Goal: Task Accomplishment & Management: Manage account settings

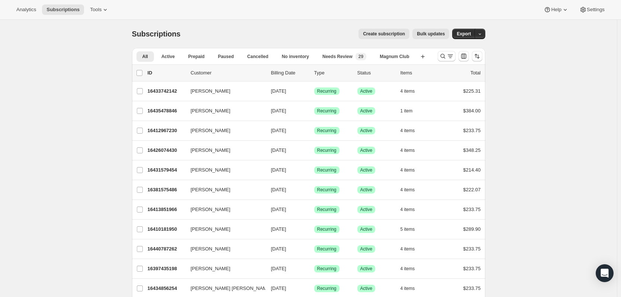
click at [446, 54] on icon "Search and filter results" at bounding box center [442, 55] width 7 height 7
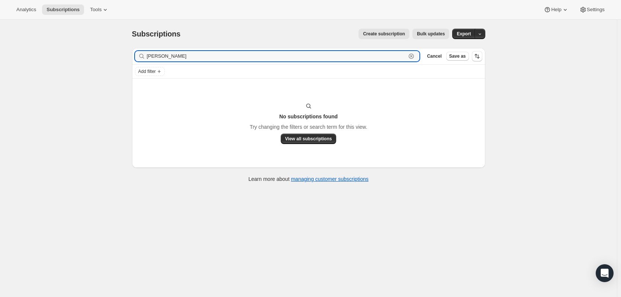
drag, startPoint x: 168, startPoint y: 59, endPoint x: 114, endPoint y: 55, distance: 54.1
click at [114, 55] on div "Subscriptions. This page is ready Subscriptions Create subscription Bulk update…" at bounding box center [308, 168] width 617 height 297
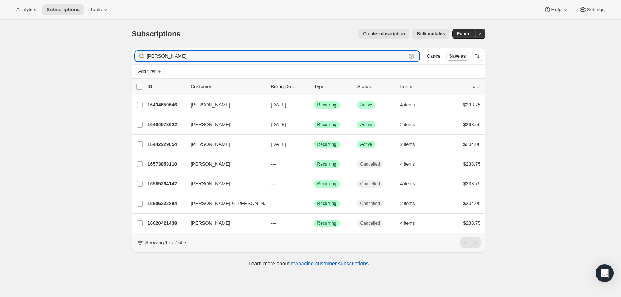
type input "jackie"
click at [176, 144] on p "16442229054" at bounding box center [166, 144] width 37 height 7
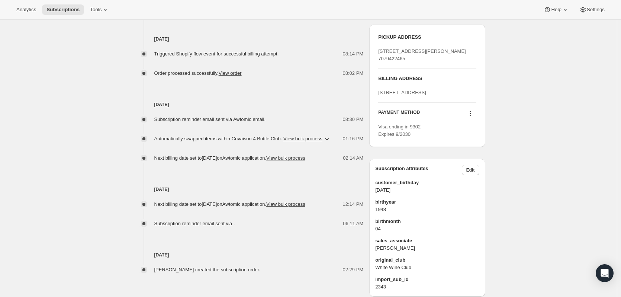
scroll to position [354, 0]
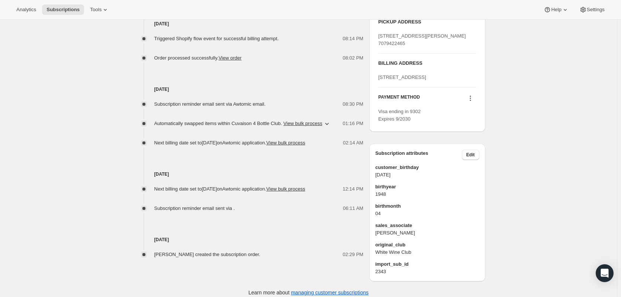
drag, startPoint x: 414, startPoint y: 112, endPoint x: 377, endPoint y: 100, distance: 38.7
click at [377, 100] on div "PICKUP ADDRESS 1221 Duhig Road Napa CA, 94559 United States 7079422465 BILLING …" at bounding box center [427, 70] width 116 height 122
copy span "15 Seminole Ave Corte Madera CA 94925 United States"
click at [473, 102] on icon at bounding box center [470, 97] width 7 height 7
click at [471, 102] on icon at bounding box center [470, 97] width 7 height 7
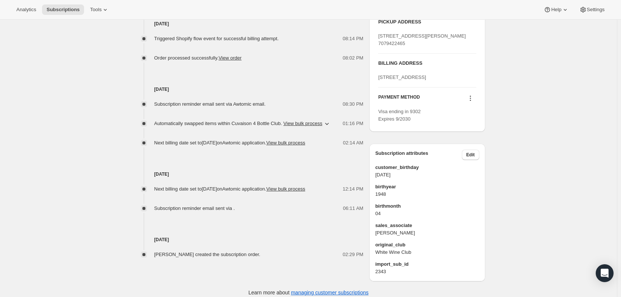
click at [471, 102] on icon at bounding box center [470, 97] width 7 height 7
click at [475, 179] on button "Add credit card" at bounding box center [472, 174] width 57 height 12
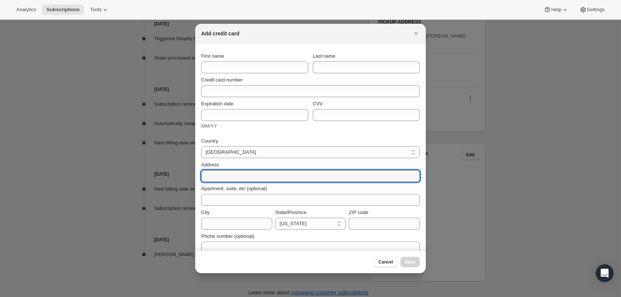
paste input "15 Seminole Ave Corte Madera CA 94925 United States"
type input "15 Seminole Ave Corte Madera CA 94925 United States"
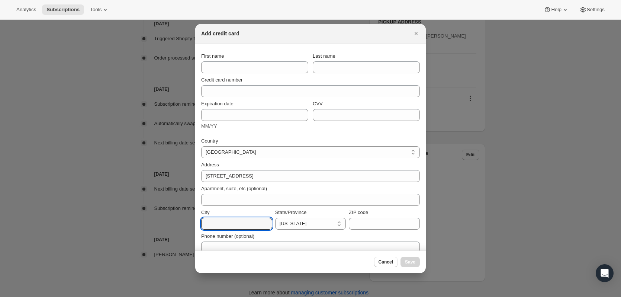
click at [249, 225] on input "City" at bounding box center [236, 224] width 71 height 12
type input "Corte Maders"
click at [363, 225] on input "ZIP code" at bounding box center [384, 224] width 71 height 12
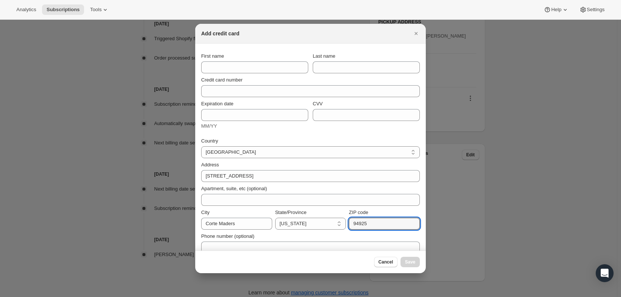
type input "94925"
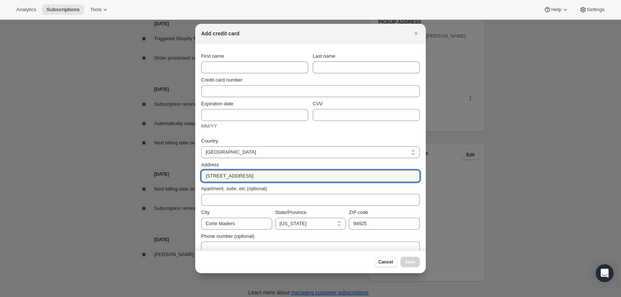
drag, startPoint x: 242, startPoint y: 177, endPoint x: 381, endPoint y: 167, distance: 139.5
click at [381, 167] on div "Address 15 Seminole Ave Corte Madera CA 94925 United States" at bounding box center [310, 171] width 219 height 21
type input "15 Seminole Ave"
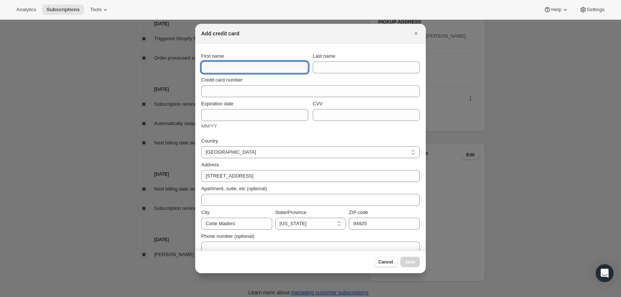
click at [244, 68] on input "First name" at bounding box center [254, 67] width 107 height 12
type input "Jackie"
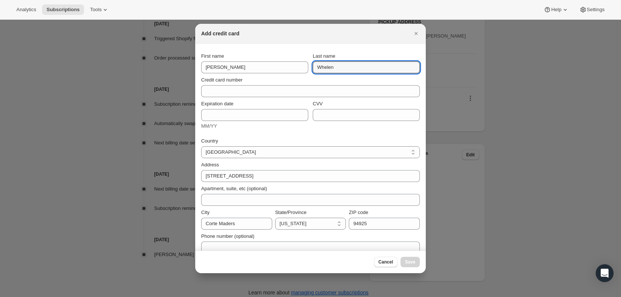
type input "Whelen"
click at [414, 34] on icon "Close" at bounding box center [416, 33] width 7 height 7
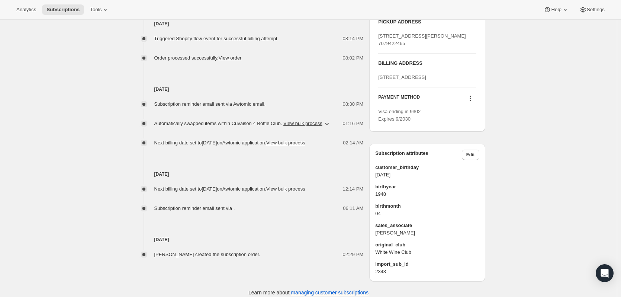
scroll to position [0, 0]
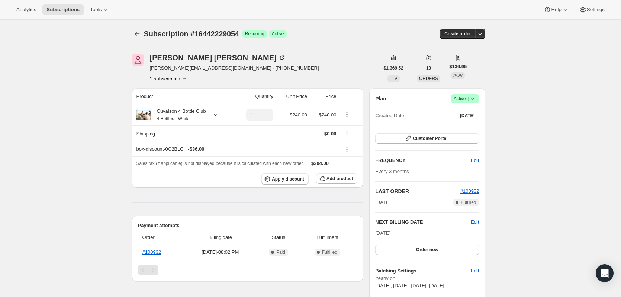
click at [137, 33] on icon "Subscriptions" at bounding box center [137, 33] width 7 height 7
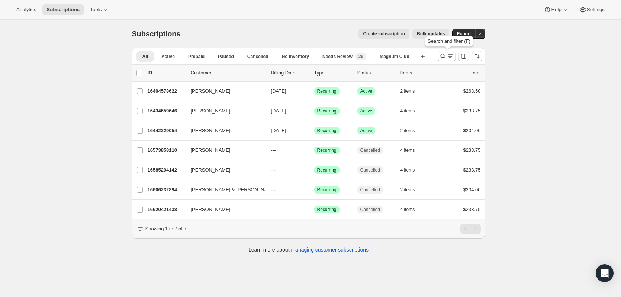
click at [443, 58] on icon "Search and filter results" at bounding box center [442, 55] width 7 height 7
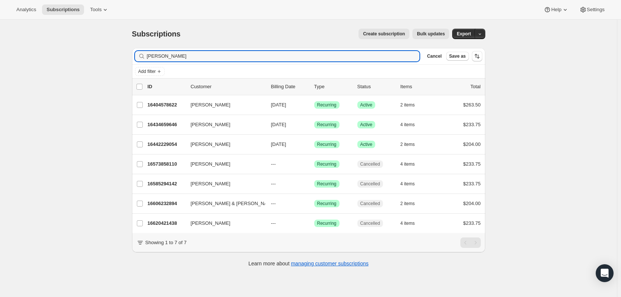
drag, startPoint x: 194, startPoint y: 57, endPoint x: 103, endPoint y: 54, distance: 90.8
click at [103, 54] on div "Subscriptions. This page is ready Subscriptions Create subscription Bulk update…" at bounding box center [308, 168] width 617 height 297
type input "ferber"
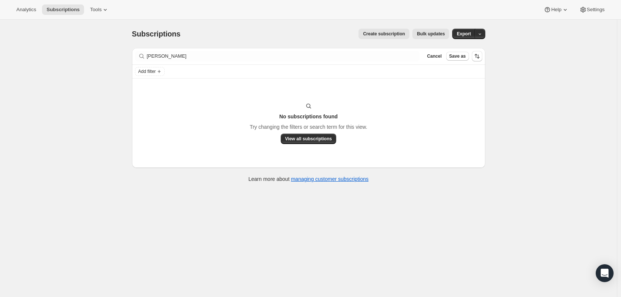
click at [438, 59] on span "Cancel" at bounding box center [434, 56] width 15 height 6
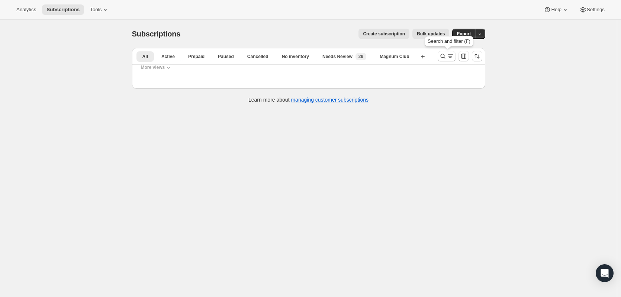
click at [447, 60] on icon "Search and filter results" at bounding box center [442, 55] width 7 height 7
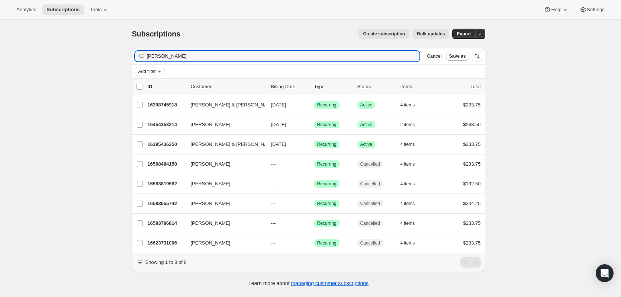
type input "john f"
drag, startPoint x: 174, startPoint y: 57, endPoint x: 132, endPoint y: 54, distance: 41.7
click at [132, 54] on div "Filter subscribers john f Clear Cancel Save as Add filter 0 selected Update nex…" at bounding box center [305, 168] width 359 height 252
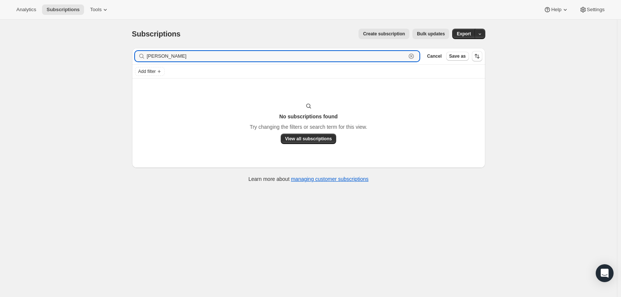
drag, startPoint x: 163, startPoint y: 58, endPoint x: 141, endPoint y: 57, distance: 21.6
click at [141, 57] on div "farber Clear" at bounding box center [277, 56] width 285 height 10
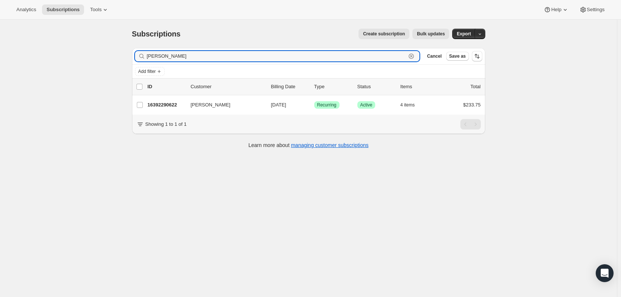
type input "emily fa"
click at [177, 106] on p "16392290622" at bounding box center [166, 104] width 37 height 7
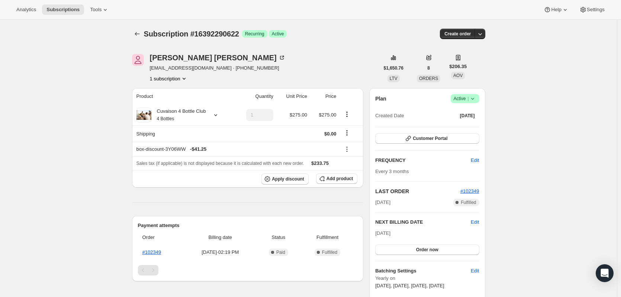
click at [474, 100] on icon at bounding box center [472, 98] width 7 height 7
click at [471, 125] on span "Cancel subscription" at bounding box center [467, 126] width 42 height 6
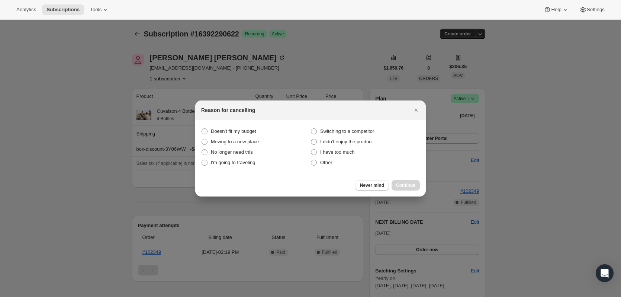
click at [247, 150] on span "No longer need this" at bounding box center [232, 152] width 42 height 6
click at [202, 150] on this "No longer need this" at bounding box center [202, 149] width 0 height 0
radio this "true"
click at [397, 181] on button "Continue" at bounding box center [406, 185] width 28 height 10
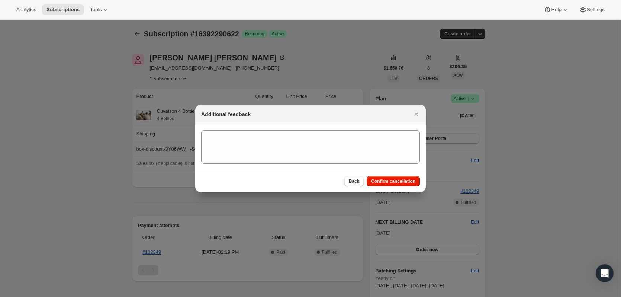
click at [395, 176] on div "Back Confirm cancellation" at bounding box center [310, 181] width 231 height 23
click at [394, 177] on button "Confirm cancellation" at bounding box center [393, 181] width 53 height 10
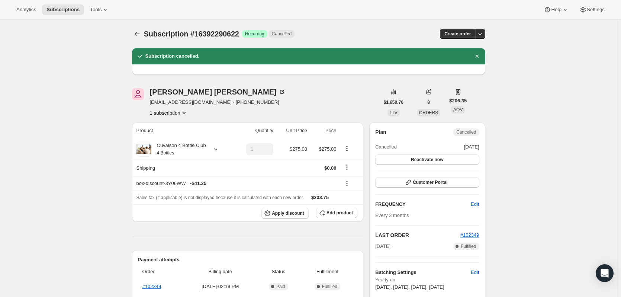
click at [141, 31] on icon "Subscriptions" at bounding box center [137, 33] width 7 height 7
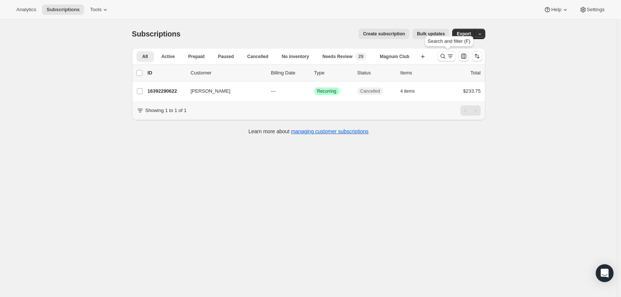
click at [440, 56] on button "Search and filter results" at bounding box center [447, 56] width 18 height 10
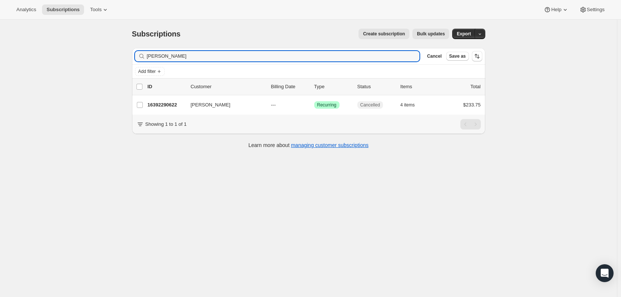
drag, startPoint x: 201, startPoint y: 57, endPoint x: 78, endPoint y: 60, distance: 122.8
click at [78, 60] on div "Subscriptions. This page is ready Subscriptions Create subscription Bulk update…" at bounding box center [308, 168] width 617 height 297
type input "[PERSON_NAME]"
click at [173, 105] on p "16430498110" at bounding box center [166, 104] width 37 height 7
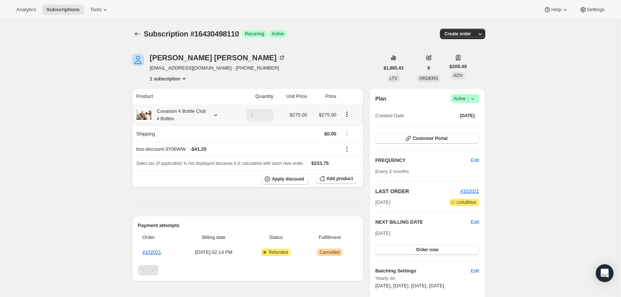
click at [216, 117] on icon at bounding box center [215, 114] width 7 height 7
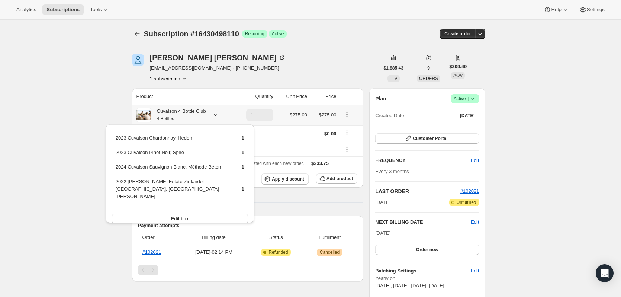
click at [216, 117] on icon at bounding box center [215, 114] width 7 height 7
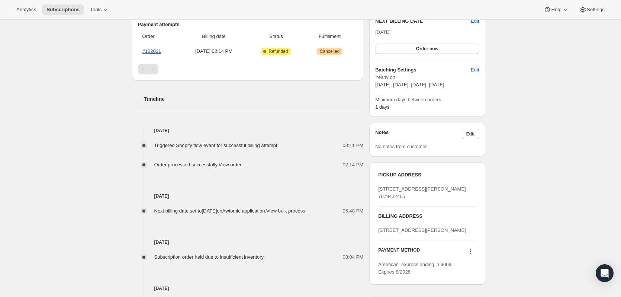
scroll to position [189, 0]
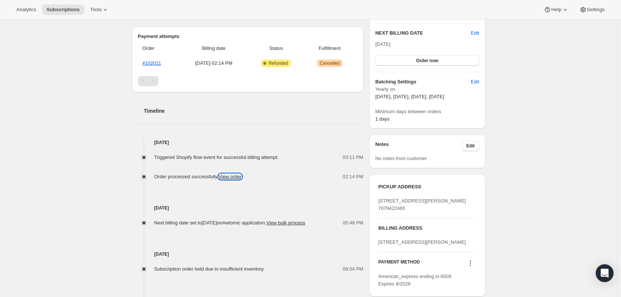
click at [241, 176] on link "View order" at bounding box center [230, 177] width 23 height 6
click at [157, 61] on link "#102021" at bounding box center [151, 63] width 19 height 6
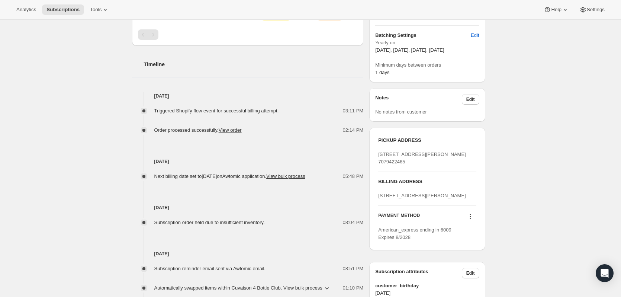
scroll to position [0, 0]
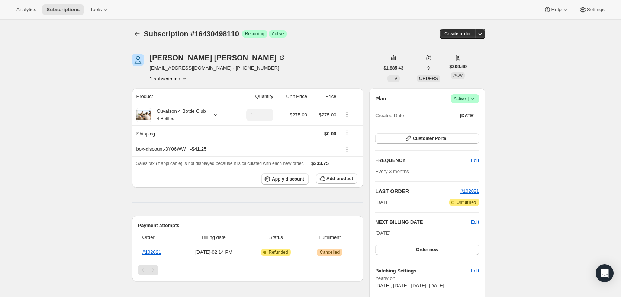
click at [480, 33] on icon "button" at bounding box center [479, 33] width 7 height 7
click at [466, 62] on span "Create custom one-time order" at bounding box center [450, 62] width 64 height 6
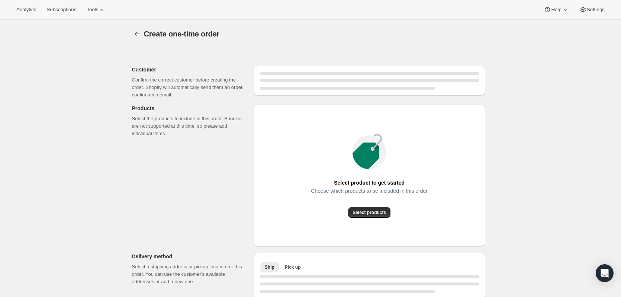
click at [378, 210] on span "Select products" at bounding box center [369, 212] width 33 height 6
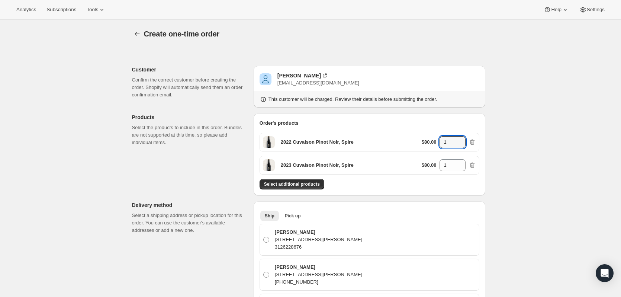
click at [458, 139] on icon at bounding box center [459, 139] width 7 height 7
type input "2"
click at [461, 160] on icon at bounding box center [459, 162] width 7 height 7
type input "2"
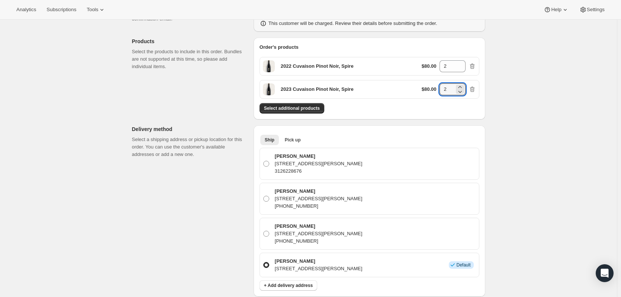
scroll to position [77, 0]
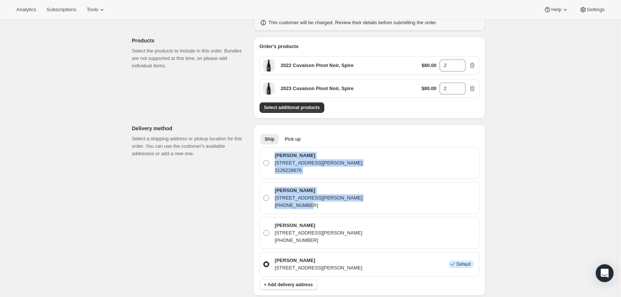
drag, startPoint x: 617, startPoint y: 137, endPoint x: 625, endPoint y: 195, distance: 58.9
click at [621, 195] on html "Analytics Subscriptions Tools Help Settings Skip to content Create one-time ord…" at bounding box center [310, 71] width 621 height 297
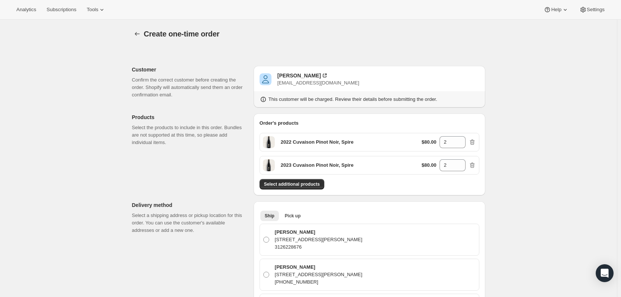
scroll to position [456, 0]
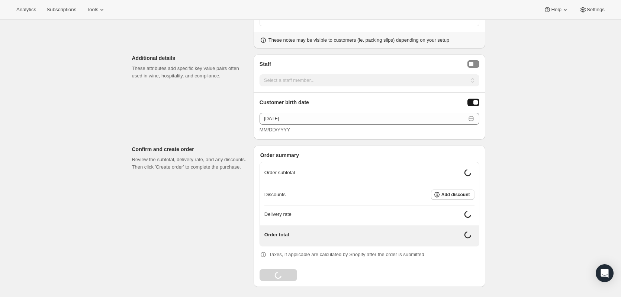
click at [459, 197] on button "Add discount" at bounding box center [453, 194] width 44 height 10
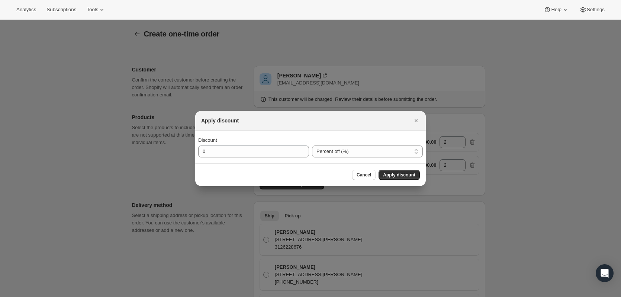
scroll to position [0, 0]
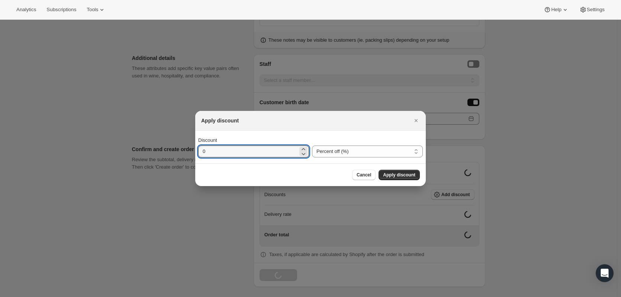
drag, startPoint x: 235, startPoint y: 154, endPoint x: 147, endPoint y: 135, distance: 89.8
click at [152, 296] on div "Apply discount Discount 0 Percent off (%) Amount off ($) Percent off (%) Cancel…" at bounding box center [310, 299] width 621 height 0
type input "15"
click at [396, 178] on button "Apply discount" at bounding box center [399, 175] width 41 height 10
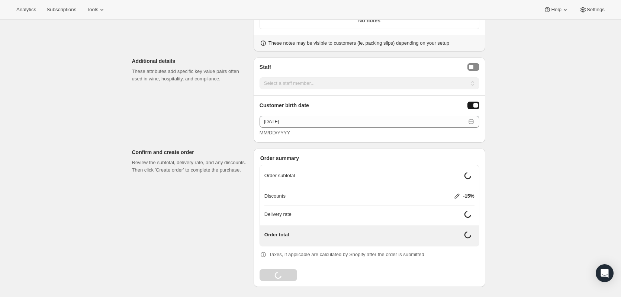
scroll to position [447, 0]
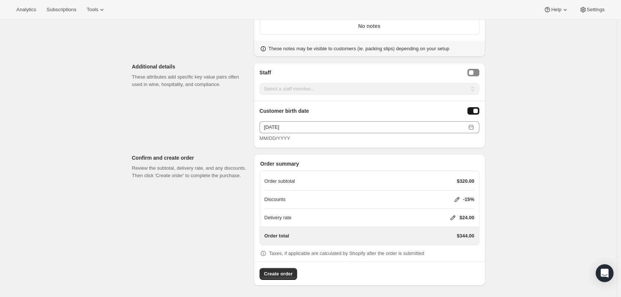
click at [453, 216] on icon at bounding box center [452, 217] width 7 height 7
click at [446, 260] on span "Save" at bounding box center [451, 262] width 10 height 6
click at [285, 274] on span "Create order" at bounding box center [278, 273] width 29 height 7
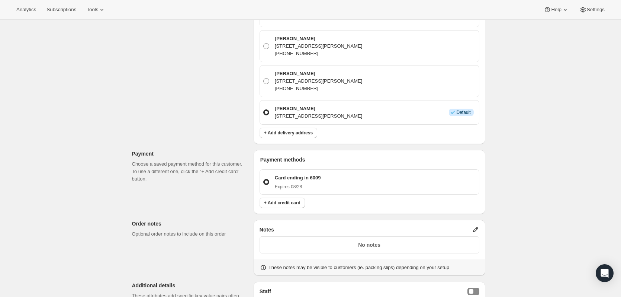
scroll to position [269, 0]
drag, startPoint x: 310, startPoint y: 188, endPoint x: 272, endPoint y: 178, distance: 38.9
click at [272, 178] on label "Card ending in 6009 Expires 08/28" at bounding box center [369, 181] width 213 height 19
copy label "Card ending in 6009 Expires 08/28"
click at [285, 199] on button "+ Add credit card" at bounding box center [282, 202] width 45 height 10
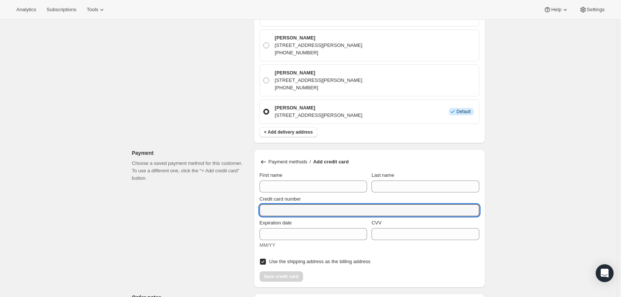
paste input "3717 522620 87007"
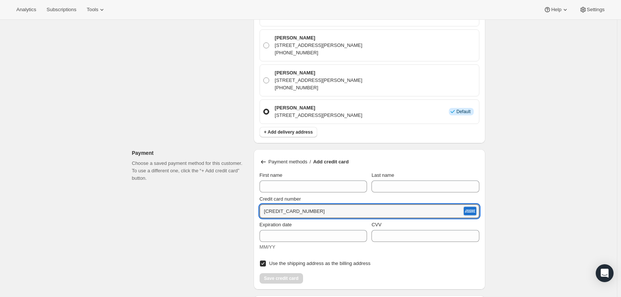
type input "3717 522620 87007"
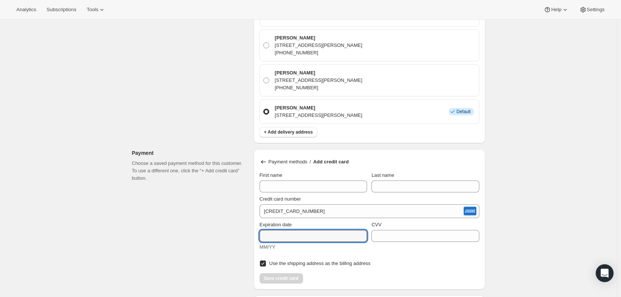
click at [320, 234] on input "Expiration date" at bounding box center [313, 236] width 107 height 12
type input "09/30"
click at [424, 235] on input "CVV" at bounding box center [425, 236] width 107 height 12
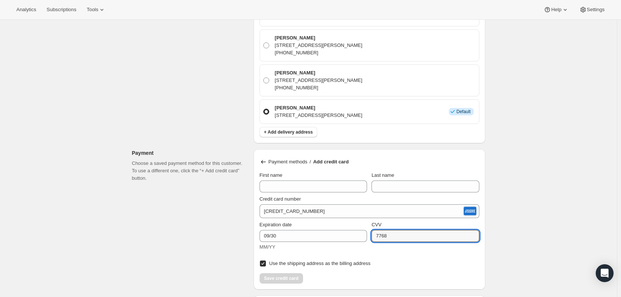
type input "7768"
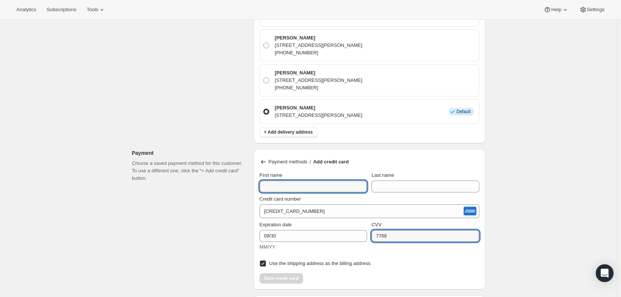
click at [316, 182] on input "First name" at bounding box center [313, 186] width 107 height 12
type input "Darin"
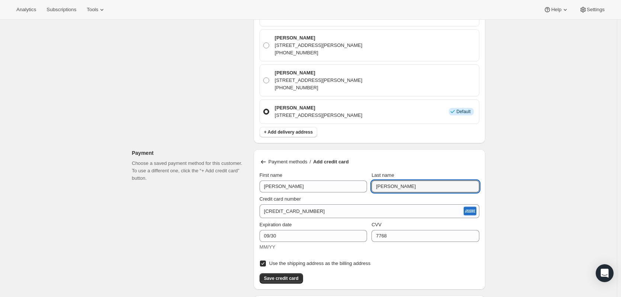
type input "Sadow"
click at [300, 281] on button "Save credit card" at bounding box center [282, 278] width 44 height 10
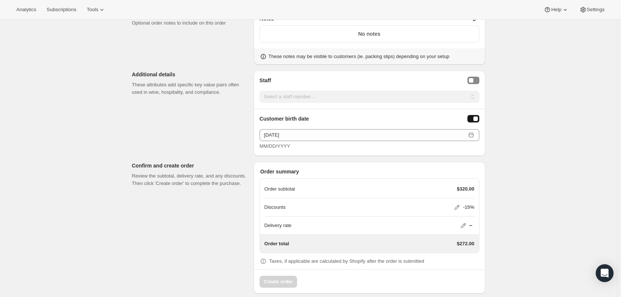
scroll to position [516, 0]
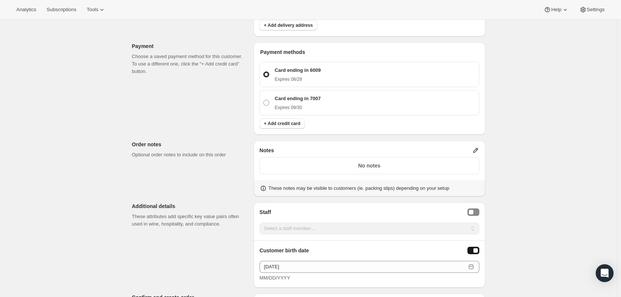
scroll to position [375, 0]
click at [311, 108] on p "Expires 09/30" at bounding box center [298, 109] width 46 height 6
click at [264, 101] on input "Card ending in 7007 Expires 09/30" at bounding box center [263, 101] width 0 height 0
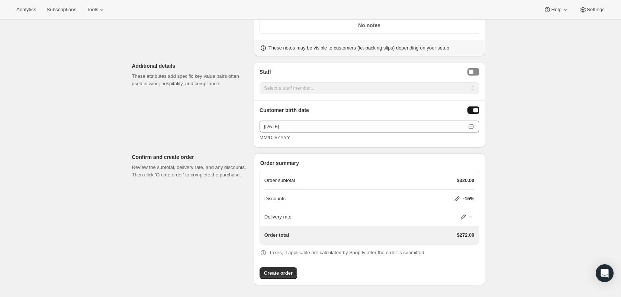
scroll to position [516, 0]
click at [292, 273] on span "Create order" at bounding box center [278, 273] width 29 height 7
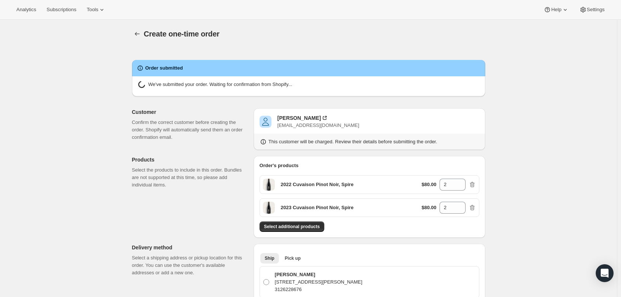
radio input "false"
radio input "true"
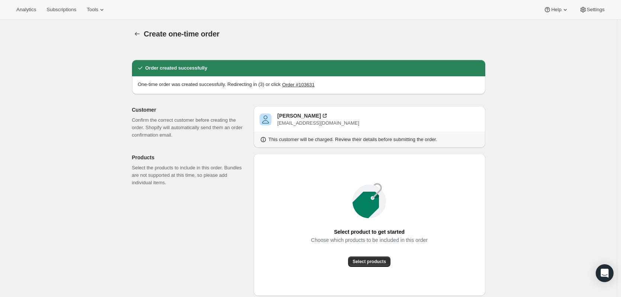
click at [140, 31] on icon "button" at bounding box center [137, 33] width 7 height 7
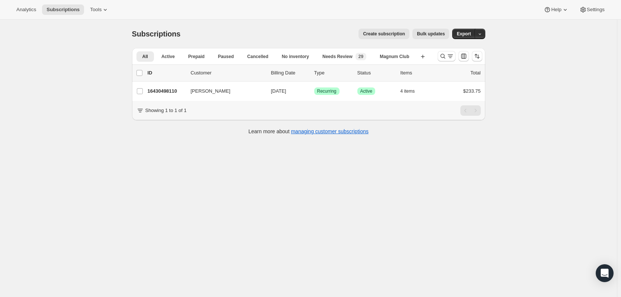
click at [443, 55] on icon "Search and filter results" at bounding box center [442, 56] width 5 height 5
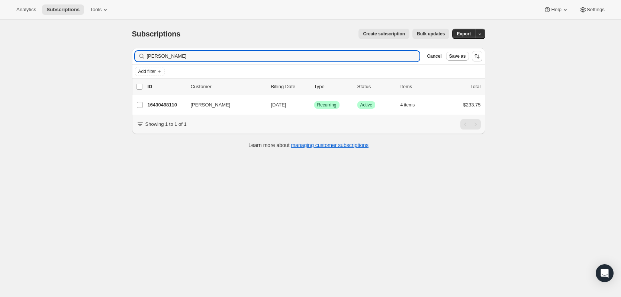
drag, startPoint x: 91, startPoint y: 56, endPoint x: 78, endPoint y: 56, distance: 13.0
click at [78, 56] on div "Subscriptions. This page is ready Subscriptions Create subscription Bulk update…" at bounding box center [308, 168] width 617 height 297
type input "[PERSON_NAME]"
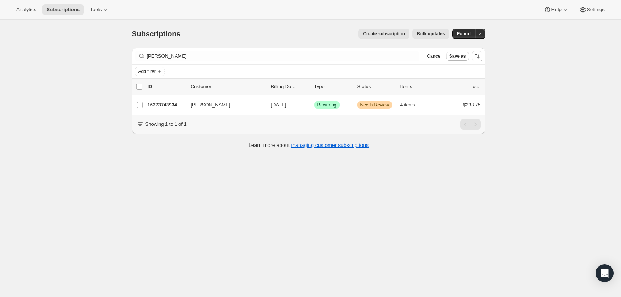
click at [159, 97] on div "[PERSON_NAME] 16373743934 [PERSON_NAME] [DATE] Success Recurring Warning Needs …" at bounding box center [308, 104] width 353 height 19
click at [161, 108] on p "16373743934" at bounding box center [166, 104] width 37 height 7
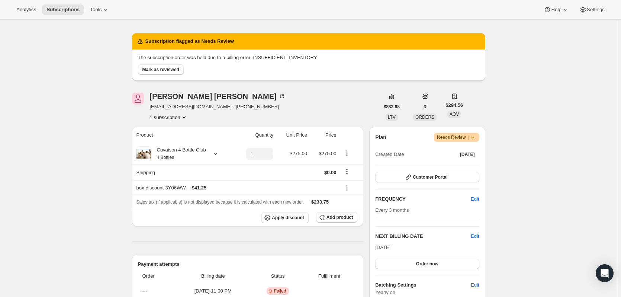
scroll to position [29, 0]
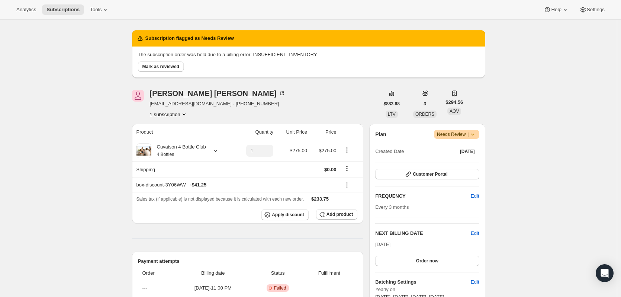
click at [476, 133] on icon at bounding box center [472, 134] width 7 height 7
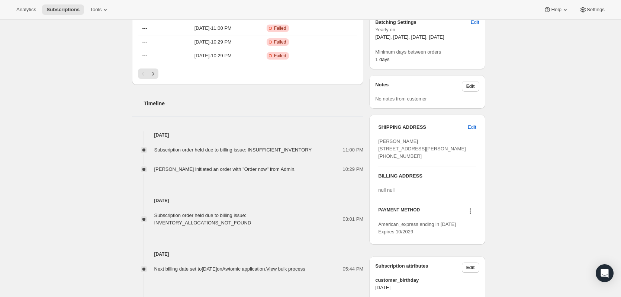
scroll to position [0, 0]
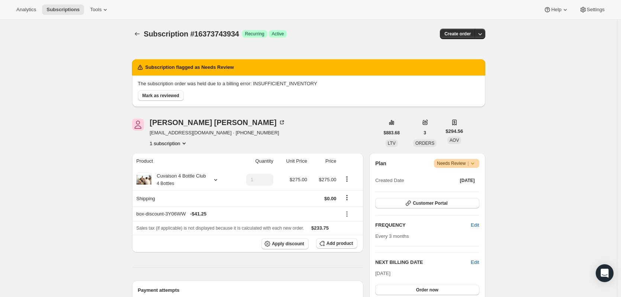
click at [483, 34] on icon "button" at bounding box center [479, 33] width 7 height 7
click at [458, 50] on span "Bill subscription order now" at bounding box center [446, 49] width 57 height 6
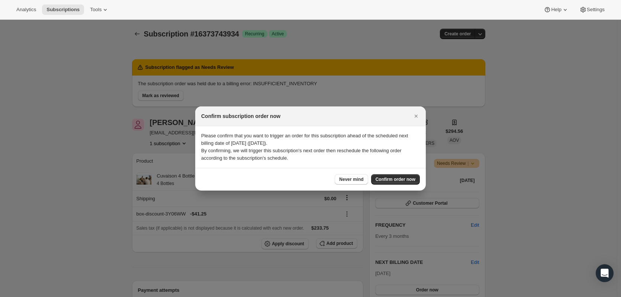
click at [390, 184] on button "Confirm order now" at bounding box center [395, 179] width 49 height 10
